Goal: Navigation & Orientation: Find specific page/section

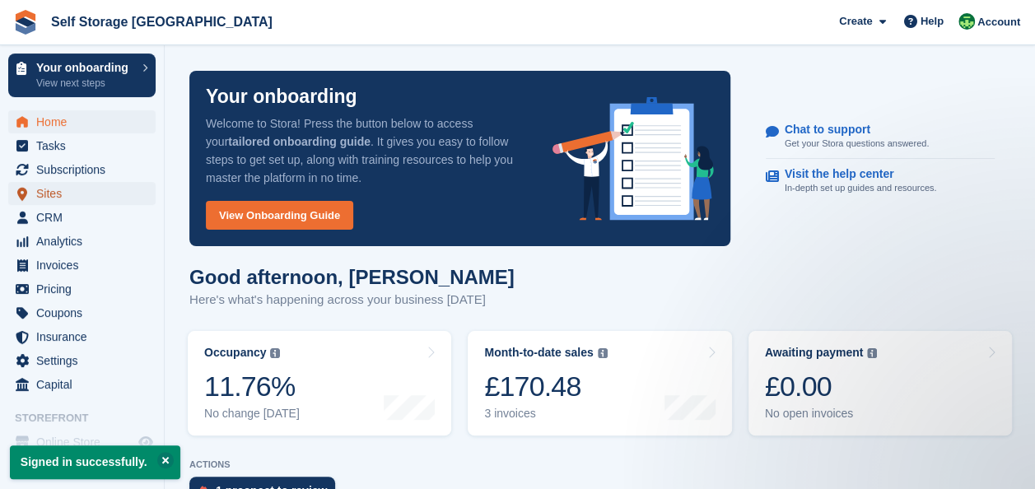
click at [96, 188] on span "Sites" at bounding box center [85, 193] width 99 height 23
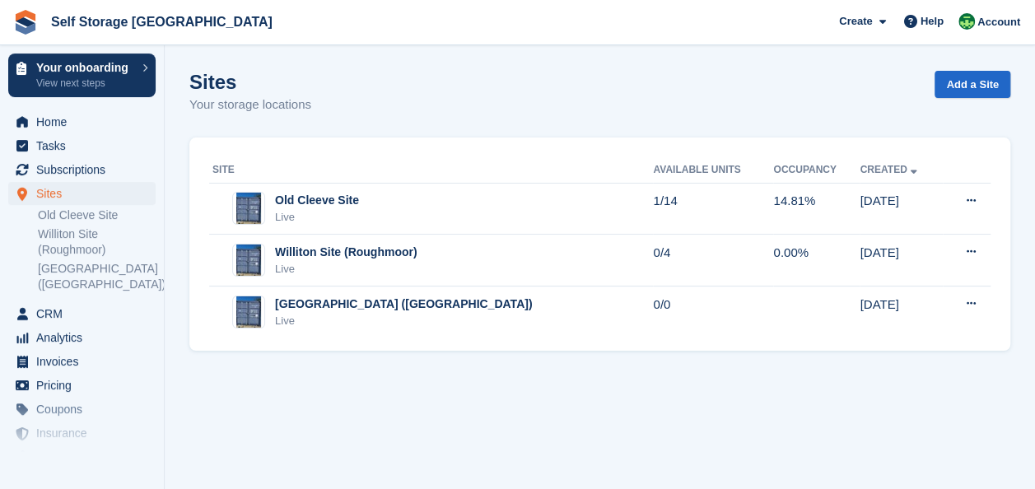
click at [330, 157] on th "Site" at bounding box center [431, 170] width 444 height 26
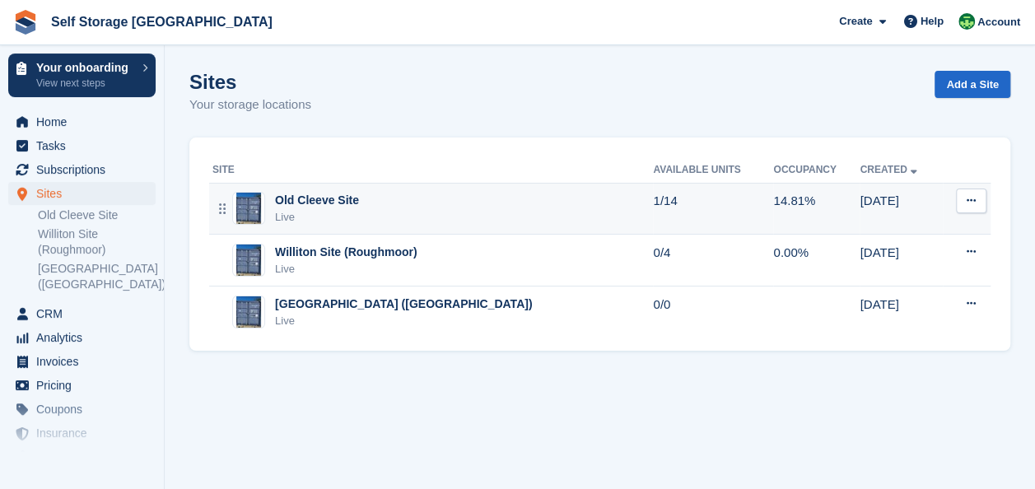
click at [333, 183] on td "Old Cleeve Site Live" at bounding box center [431, 209] width 444 height 52
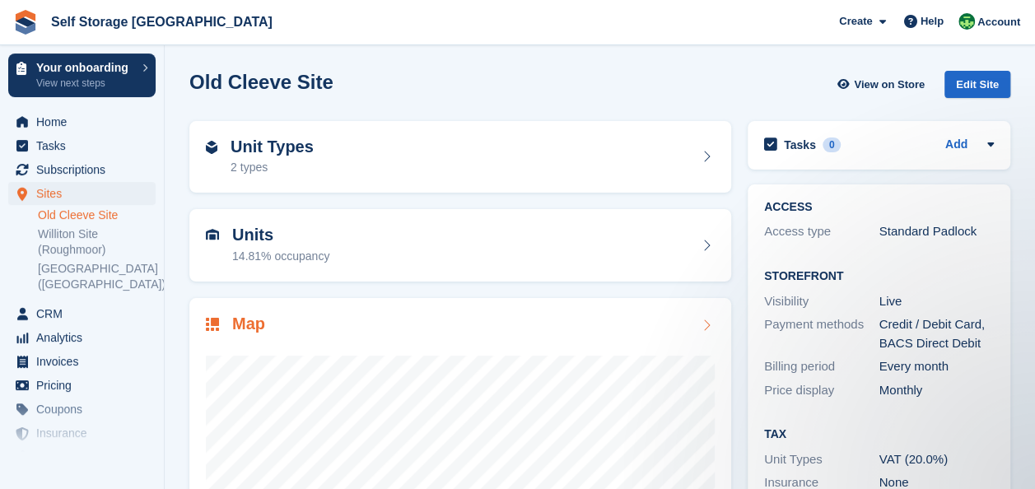
click at [432, 309] on div "Map" at bounding box center [460, 490] width 542 height 384
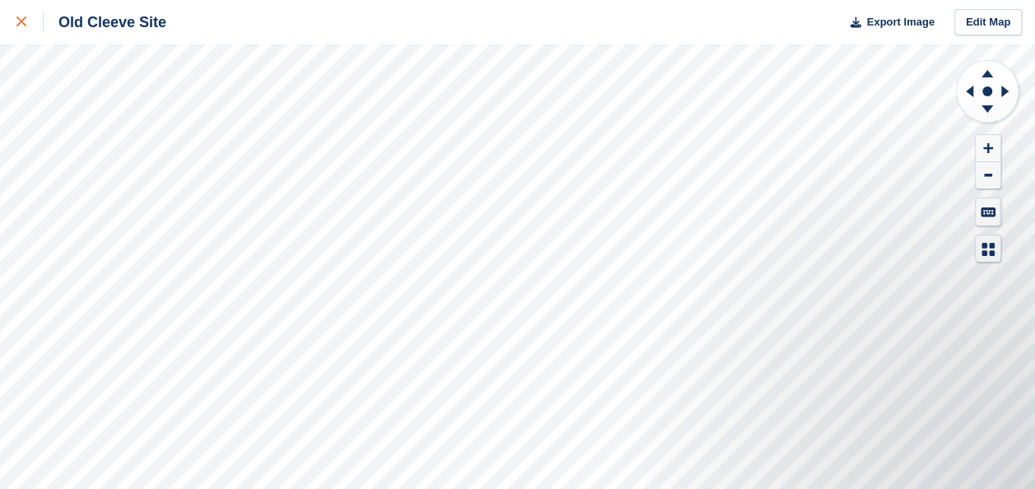
click at [21, 23] on icon at bounding box center [21, 21] width 10 height 10
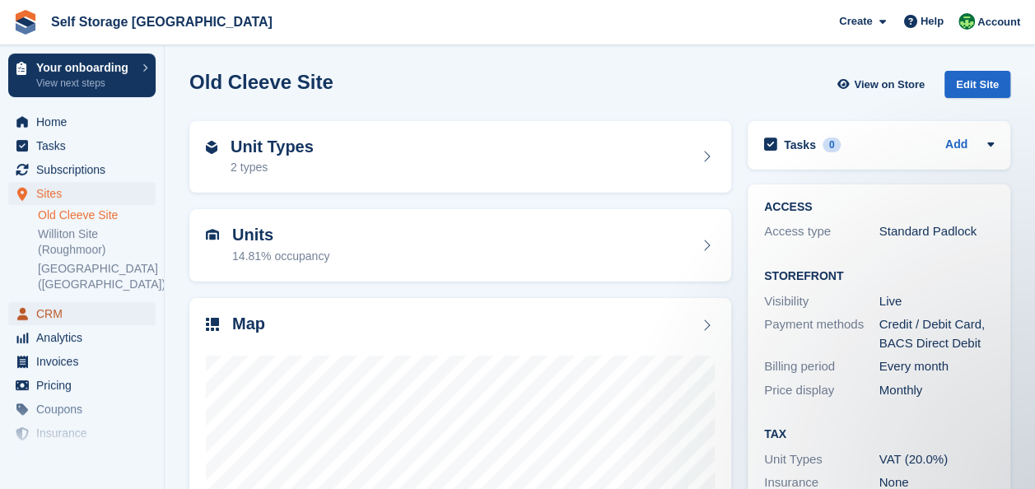
click at [94, 310] on span "CRM" at bounding box center [85, 313] width 99 height 23
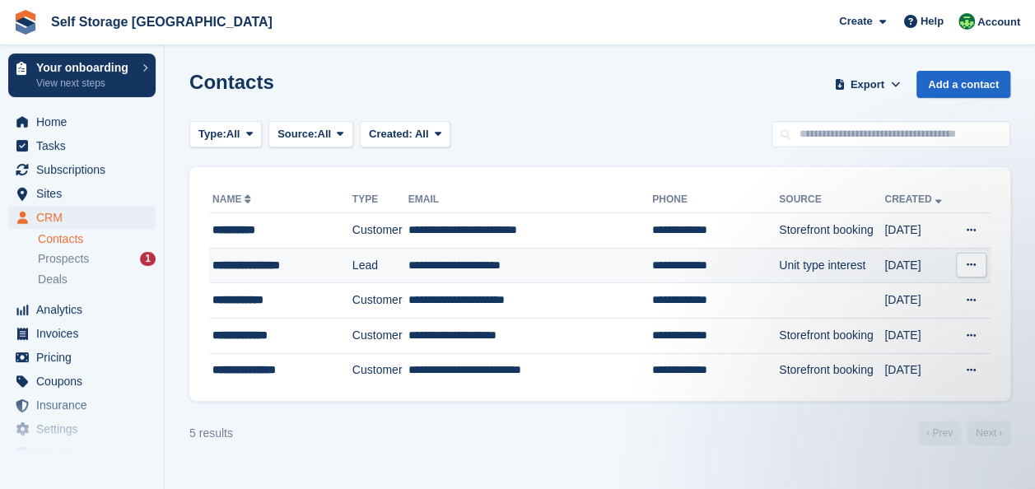
click at [354, 258] on td "Lead" at bounding box center [380, 265] width 56 height 35
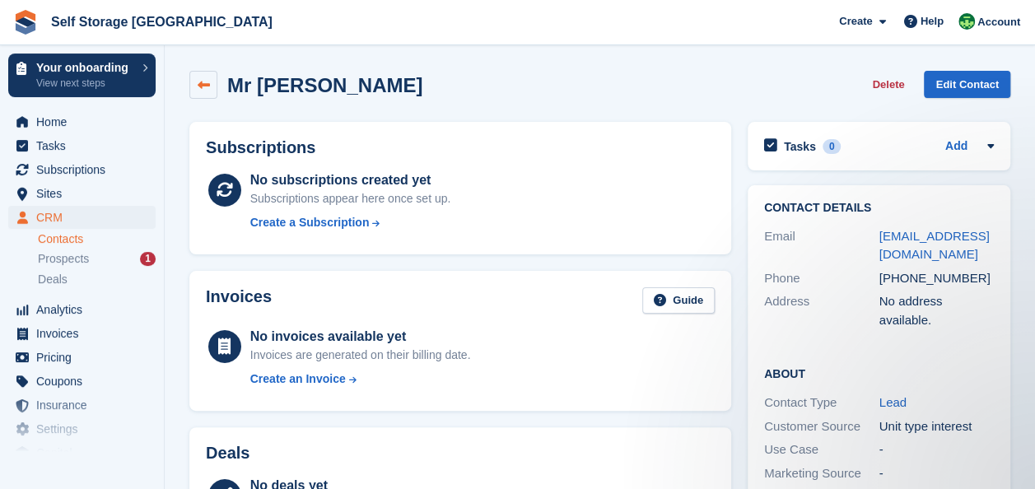
click at [202, 77] on link at bounding box center [203, 85] width 28 height 28
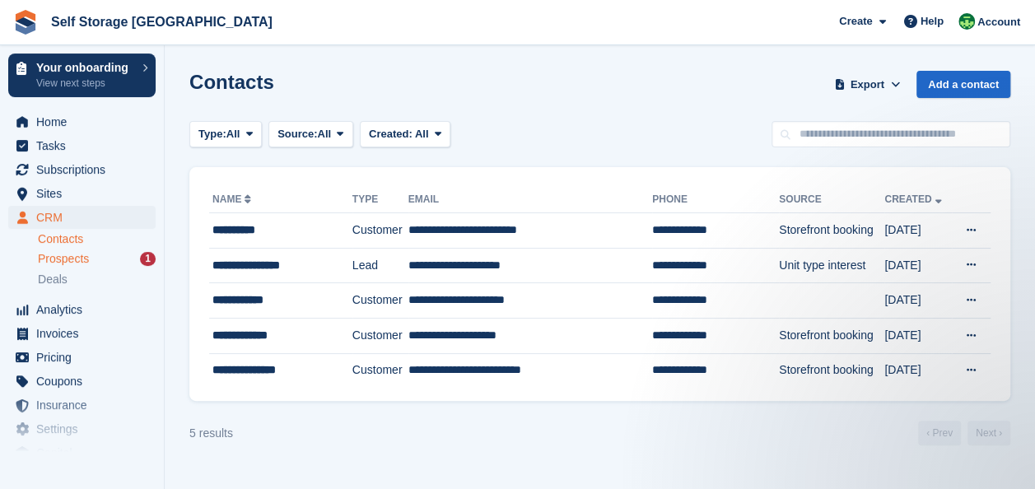
click at [123, 251] on div "Prospects 1" at bounding box center [97, 259] width 118 height 16
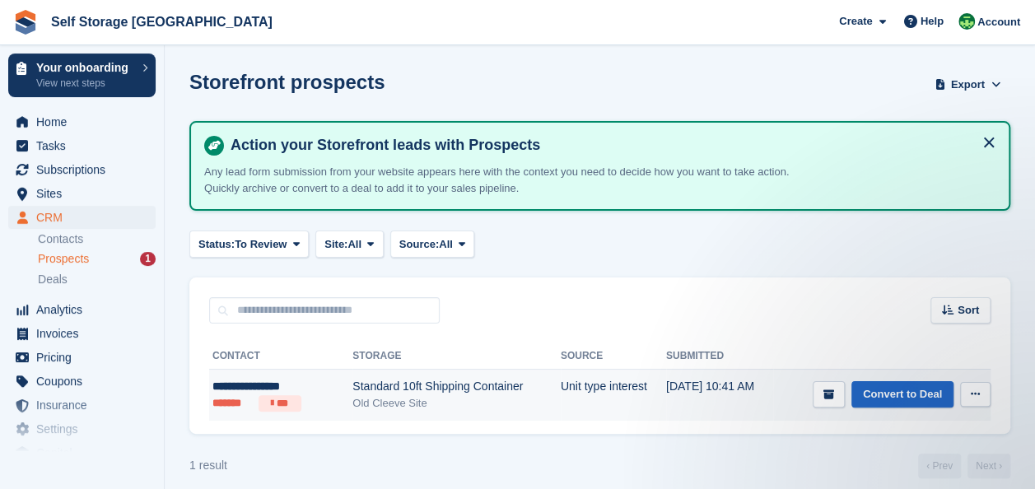
click at [738, 395] on td "[DATE] 10:41 AM" at bounding box center [720, 395] width 108 height 51
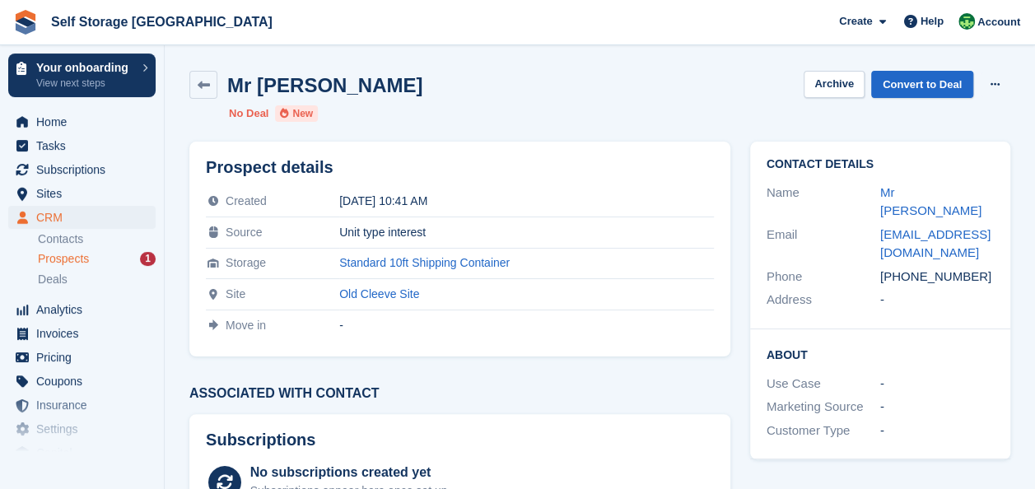
click at [605, 349] on div "Prospect details Created 04 Oct 2025, 10:41 AM Source Unit type interest Storag…" at bounding box center [459, 249] width 541 height 215
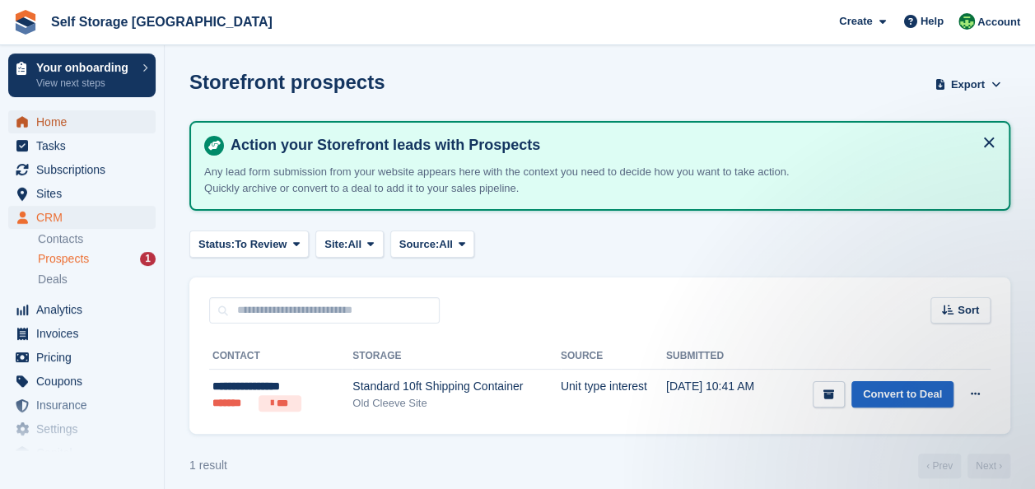
click at [102, 114] on span "Home" at bounding box center [85, 121] width 99 height 23
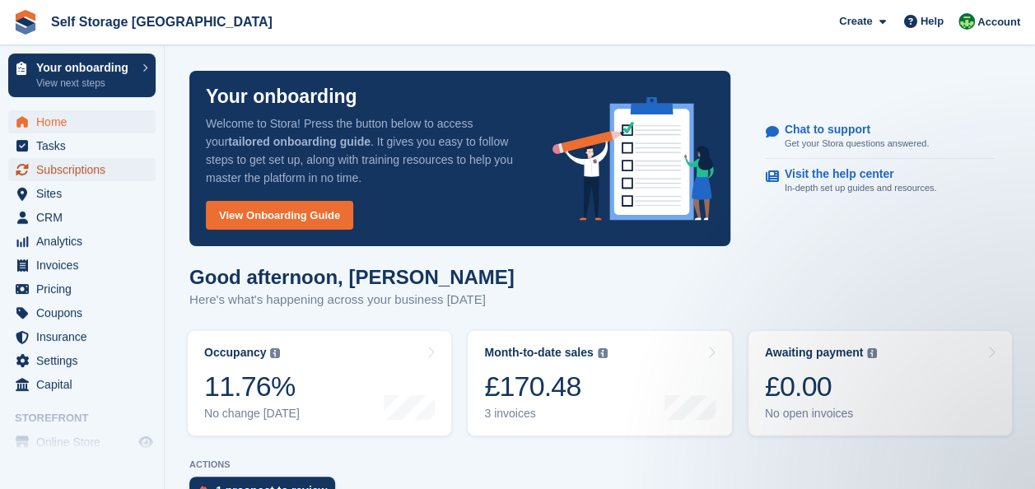
click at [95, 166] on span "Subscriptions" at bounding box center [85, 169] width 99 height 23
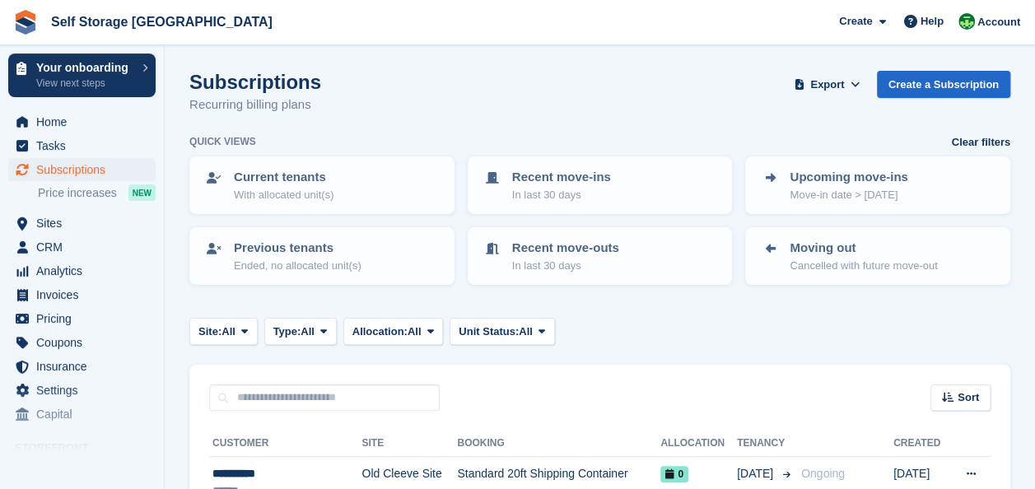
click at [528, 286] on div "Recent move-outs In last 30 days" at bounding box center [600, 256] width 278 height 71
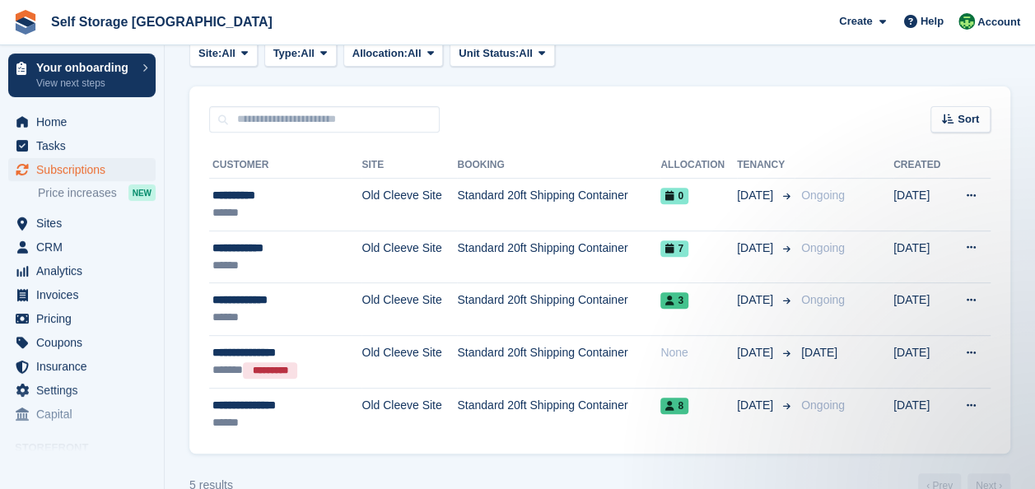
scroll to position [310, 0]
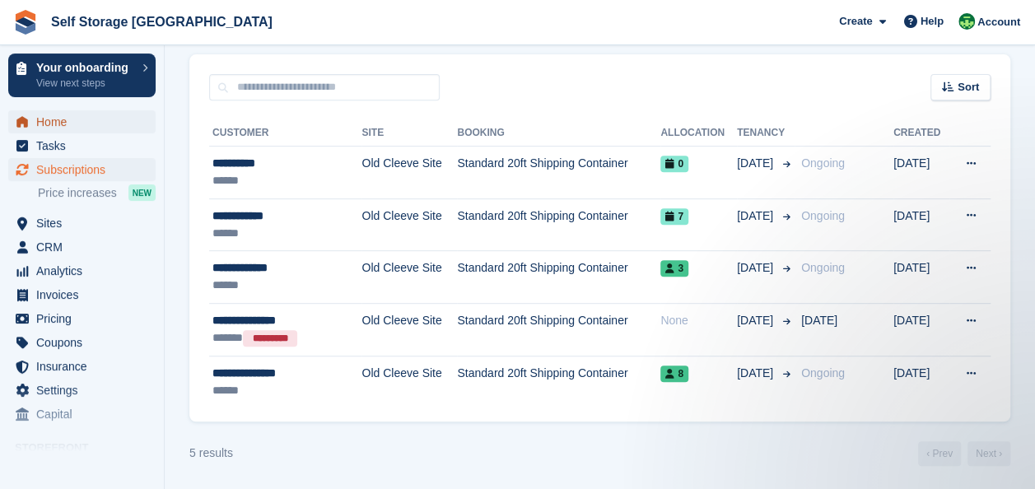
click at [56, 119] on span "Home" at bounding box center [85, 121] width 99 height 23
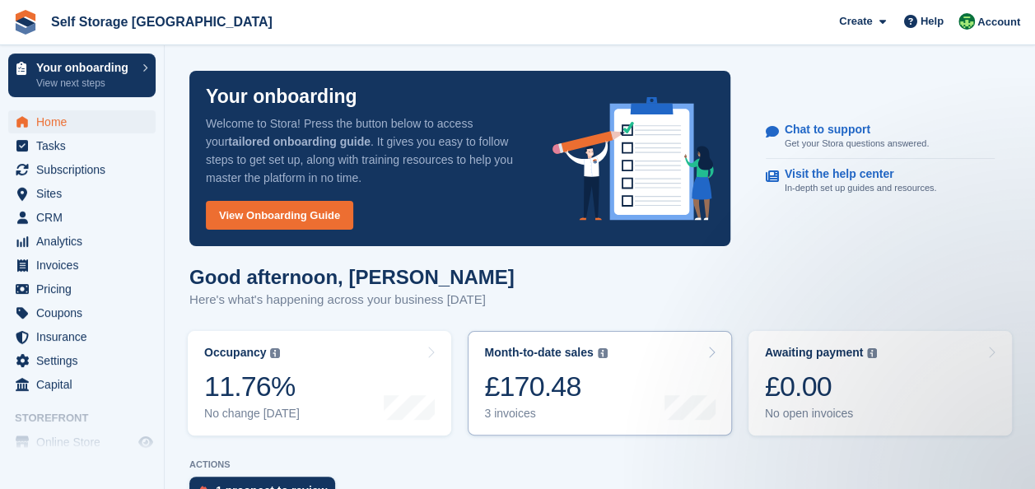
click at [662, 394] on link "Month-to-date sales The sum of all finalised invoices generated this month to d…" at bounding box center [599, 383] width 263 height 105
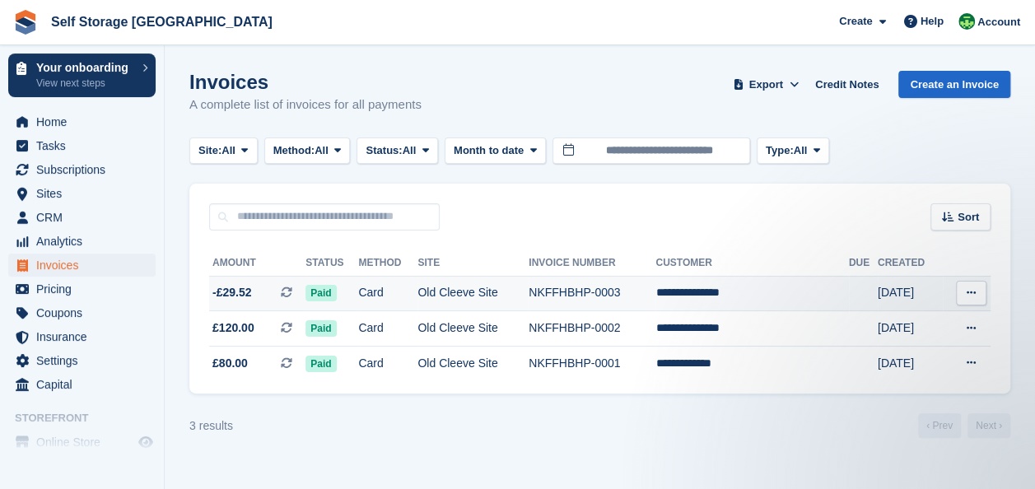
click at [301, 300] on span "This is a recurring subscription invoice. This is a recurring subscription invo…" at bounding box center [293, 292] width 25 height 17
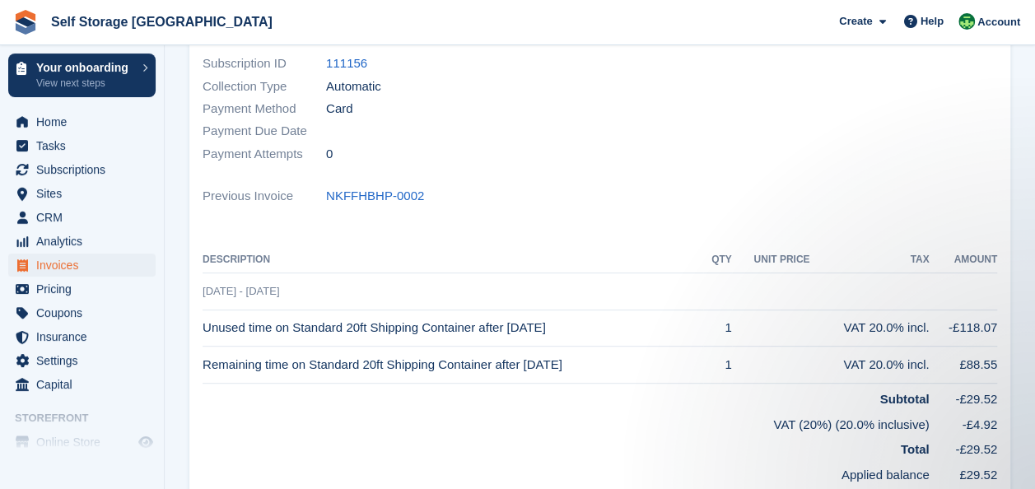
scroll to position [238, 0]
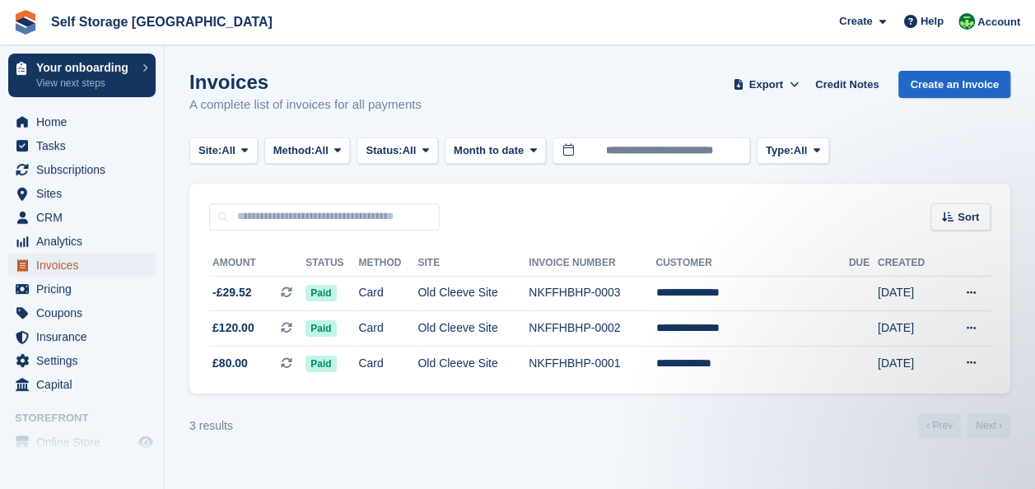
click at [71, 273] on span "Invoices" at bounding box center [85, 265] width 99 height 23
click at [87, 134] on span "Tasks" at bounding box center [85, 145] width 99 height 23
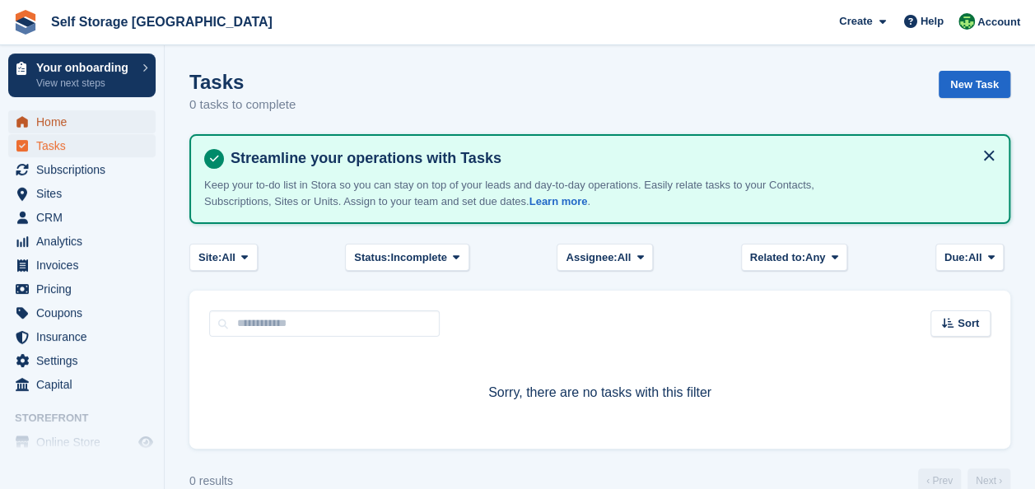
click at [87, 132] on span "Home" at bounding box center [85, 121] width 99 height 23
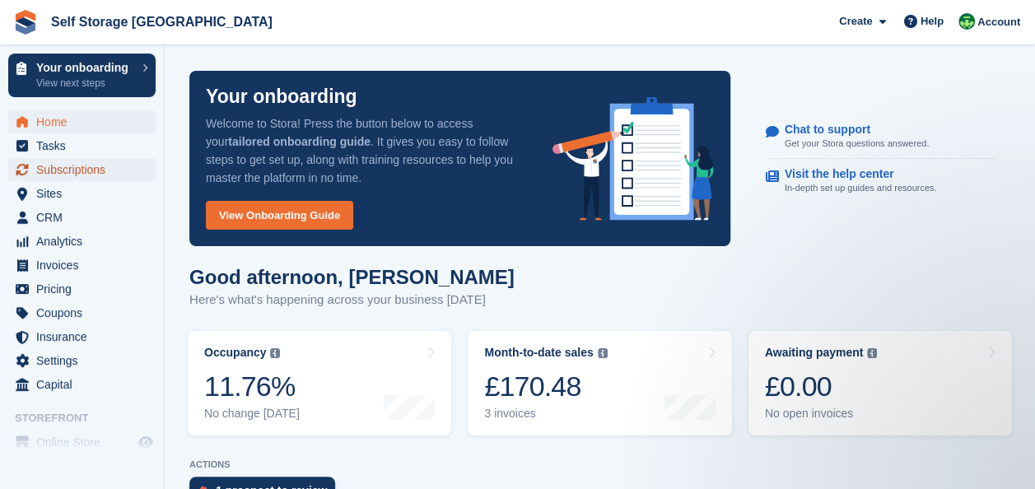
click at [83, 170] on span "Subscriptions" at bounding box center [85, 169] width 99 height 23
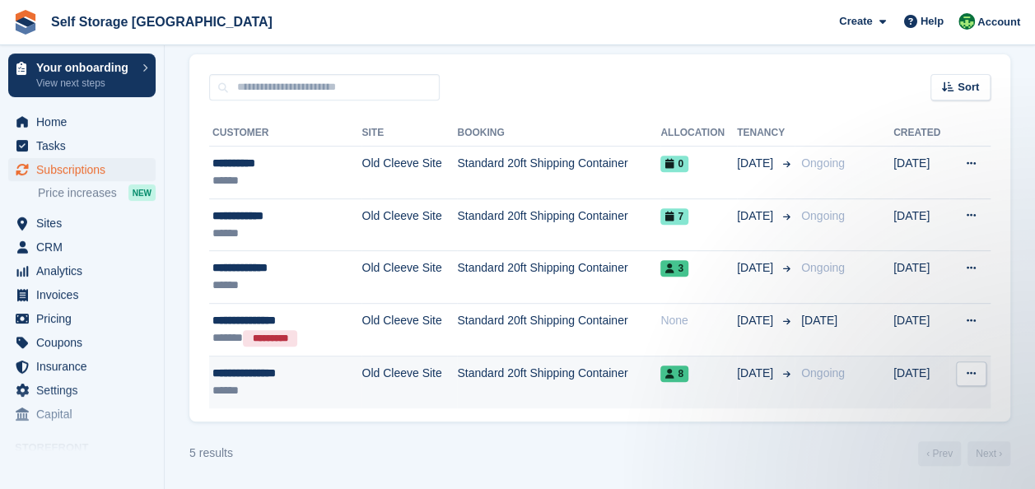
click at [361, 387] on td "Old Cleeve Site" at bounding box center [408, 382] width 95 height 52
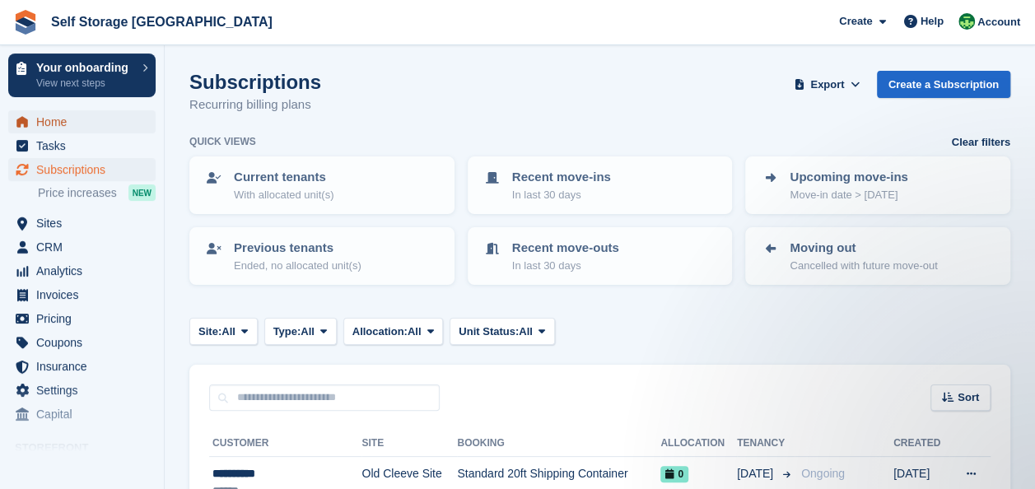
click at [61, 121] on span "Home" at bounding box center [85, 121] width 99 height 23
